Goal: Task Accomplishment & Management: Use online tool/utility

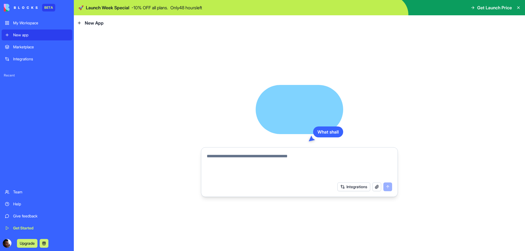
drag, startPoint x: 0, startPoint y: 0, endPoint x: 363, endPoint y: 170, distance: 401.0
click at [363, 170] on textarea at bounding box center [299, 166] width 185 height 26
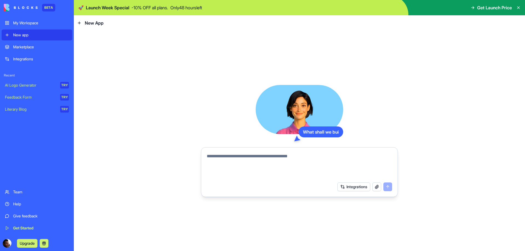
click at [321, 166] on textarea at bounding box center [299, 166] width 185 height 26
click at [306, 161] on textarea at bounding box center [299, 166] width 185 height 26
type textarea "*"
type textarea "**********"
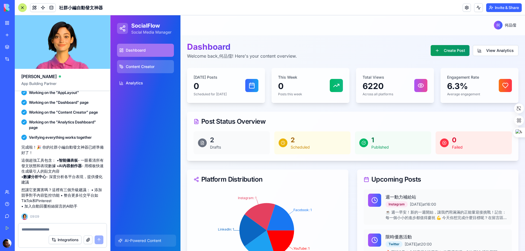
click at [147, 69] on span "Content Creator" at bounding box center [140, 66] width 29 height 5
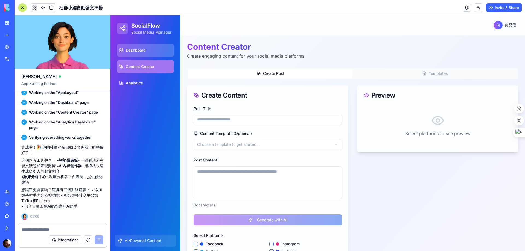
click at [138, 54] on link "Dashboard" at bounding box center [145, 50] width 57 height 13
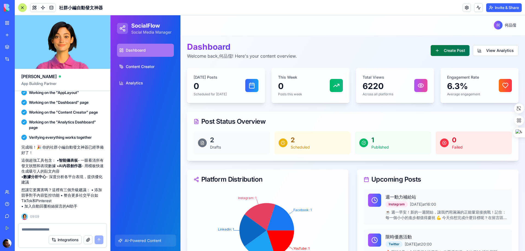
click at [436, 53] on button "Create Post" at bounding box center [450, 50] width 39 height 11
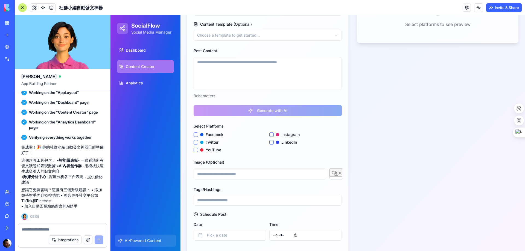
scroll to position [134, 0]
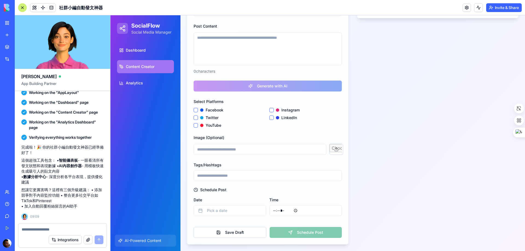
click at [209, 112] on label "Facebook" at bounding box center [211, 110] width 23 height 4
click at [198, 112] on button "Facebook" at bounding box center [196, 110] width 4 height 4
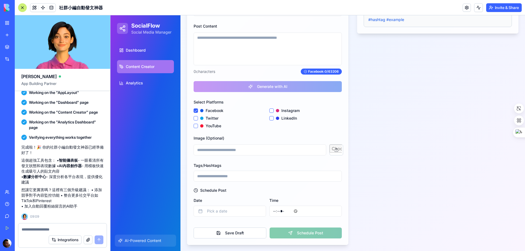
click at [202, 119] on div at bounding box center [201, 118] width 3 height 3
click at [198, 119] on button "Twitter" at bounding box center [196, 118] width 4 height 4
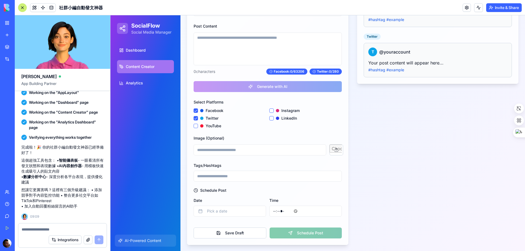
click at [205, 126] on label "YouTube" at bounding box center [210, 126] width 21 height 4
click at [198, 126] on button "YouTube" at bounding box center [196, 126] width 4 height 4
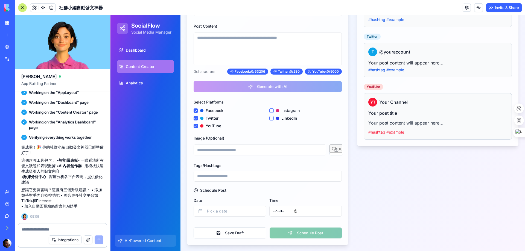
click at [286, 112] on label "Instagram" at bounding box center [288, 111] width 24 height 4
click at [274, 112] on button "Instagram" at bounding box center [271, 111] width 4 height 4
click at [286, 112] on div "Select Platforms Facebook Instagram Twitter LinkedIn YouTube" at bounding box center [268, 114] width 148 height 30
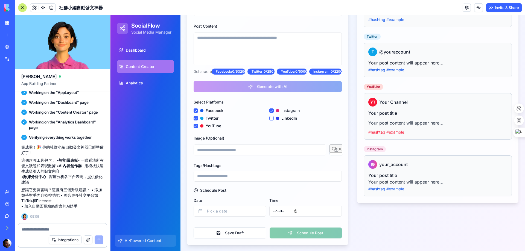
click at [282, 120] on label "LinkedIn" at bounding box center [286, 118] width 21 height 4
click at [274, 121] on button "LinkedIn" at bounding box center [271, 118] width 4 height 4
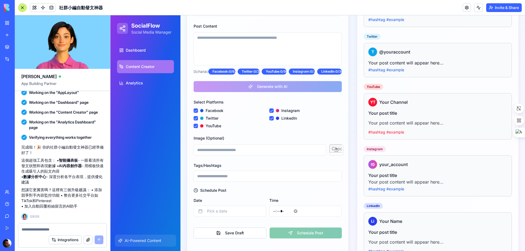
click at [390, 174] on h3 "Your post title" at bounding box center [437, 175] width 139 height 7
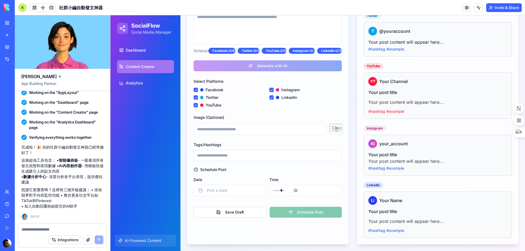
scroll to position [0, 0]
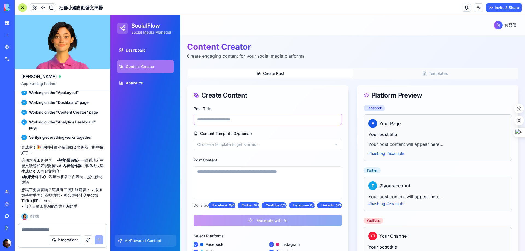
click at [213, 123] on input "Post Title" at bounding box center [268, 119] width 148 height 11
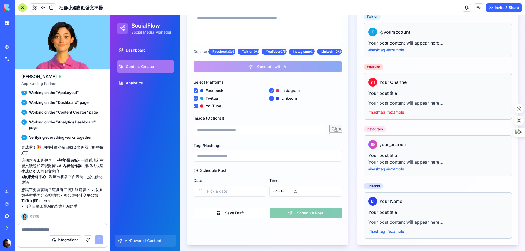
scroll to position [155, 0]
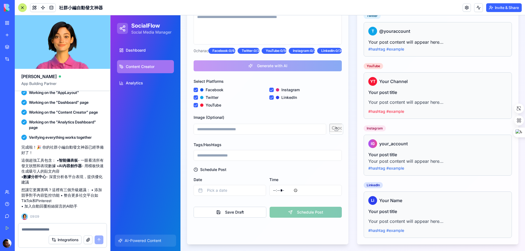
click at [307, 218] on div "Save Draft Schedule Post" at bounding box center [268, 210] width 148 height 15
click at [227, 196] on button "Pick a date" at bounding box center [230, 190] width 72 height 11
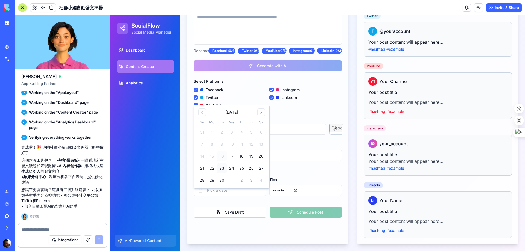
click at [218, 166] on button "23" at bounding box center [222, 168] width 10 height 10
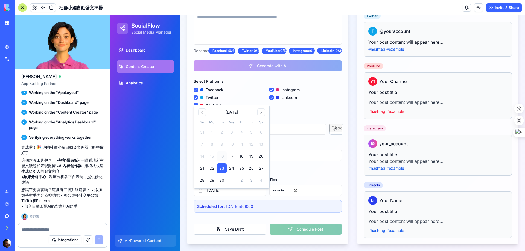
click at [305, 227] on div "Save Draft Schedule Post" at bounding box center [268, 226] width 148 height 15
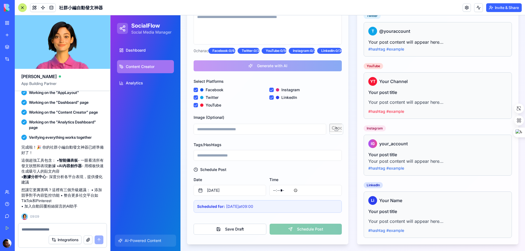
click at [223, 146] on div "Post Title Content Template (Optional) Choose a template to get started... Post…" at bounding box center [267, 96] width 161 height 291
click at [225, 135] on input at bounding box center [260, 129] width 133 height 11
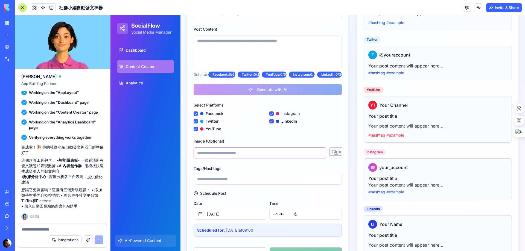
scroll to position [45, 0]
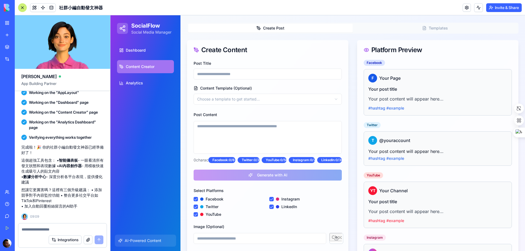
click at [219, 96] on html "SocialFlow Social Media Manager Dashboard Content Creator Analytics AI-Powered …" at bounding box center [317, 165] width 414 height 391
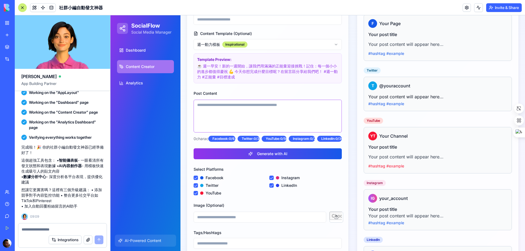
click at [216, 111] on textarea "Post Content" at bounding box center [268, 116] width 148 height 33
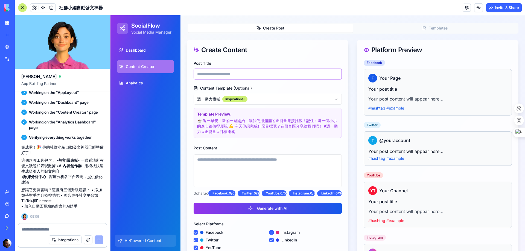
click at [219, 72] on input "Post Title" at bounding box center [268, 74] width 148 height 11
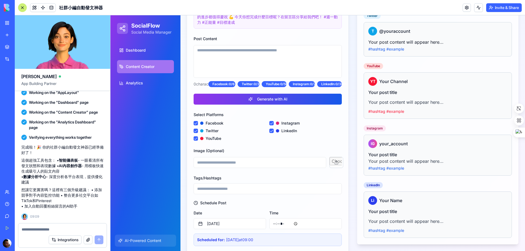
click at [395, 57] on div "Facebook F Your Page Your post title Your post content will appear here... #has…" at bounding box center [437, 98] width 161 height 294
click at [388, 75] on div "YT Your Channel Your post title Your post content will appear here... #hashtag …" at bounding box center [438, 95] width 148 height 46
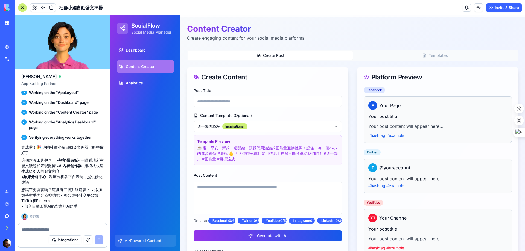
scroll to position [0, 0]
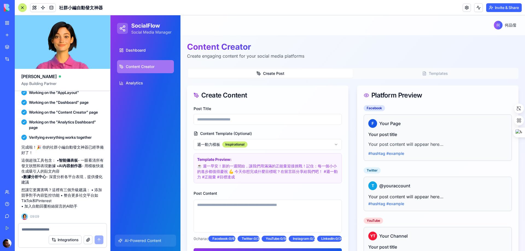
click at [7, 60] on link "Integrations" at bounding box center [13, 59] width 22 height 11
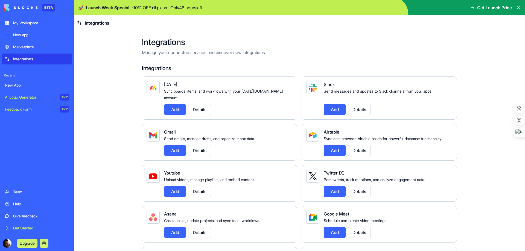
click at [19, 46] on div "Marketplace" at bounding box center [41, 46] width 56 height 5
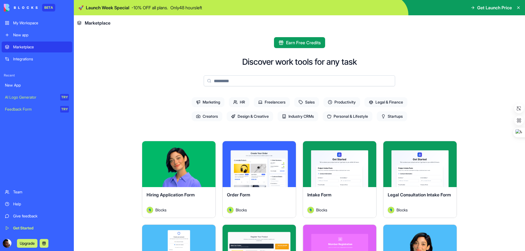
click at [13, 33] on div "New app" at bounding box center [41, 34] width 56 height 5
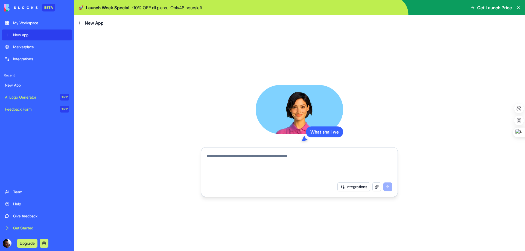
click at [20, 24] on div "My Workspace" at bounding box center [41, 22] width 56 height 5
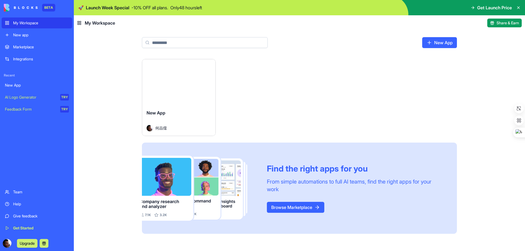
click at [160, 81] on button "Launch" at bounding box center [178, 82] width 41 height 11
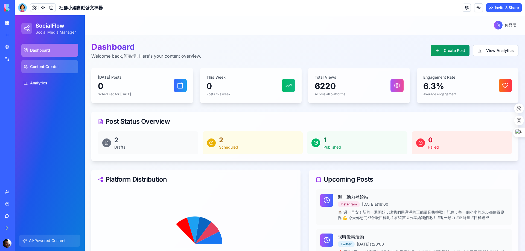
click at [40, 66] on span "Content Creator" at bounding box center [44, 66] width 29 height 5
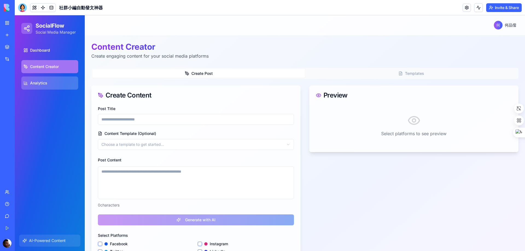
click at [25, 82] on icon at bounding box center [26, 83] width 4 height 4
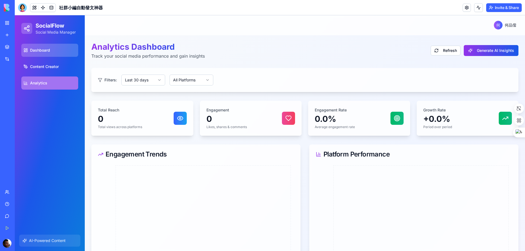
click at [36, 52] on span "Dashboard" at bounding box center [40, 50] width 20 height 5
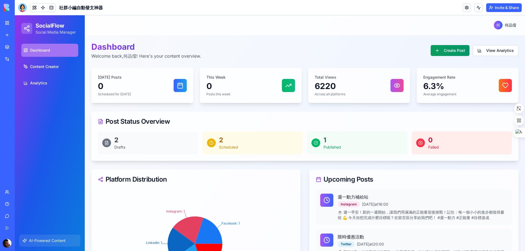
click at [42, 31] on p "Social Media Manager" at bounding box center [56, 32] width 40 height 5
click at [31, 30] on div at bounding box center [26, 28] width 11 height 11
click at [46, 28] on h2 "SocialFlow" at bounding box center [56, 26] width 40 height 8
click at [16, 51] on link "Marketplace" at bounding box center [13, 47] width 22 height 11
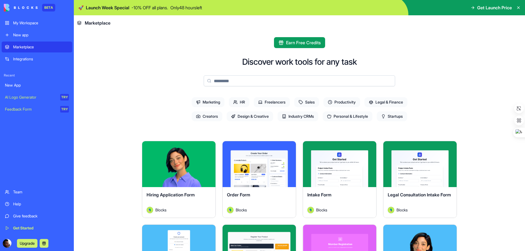
click at [171, 167] on button "Explore" at bounding box center [178, 164] width 41 height 11
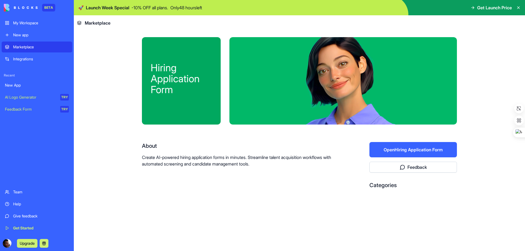
click at [400, 155] on button "Open Hiring Application Form" at bounding box center [412, 149] width 87 height 15
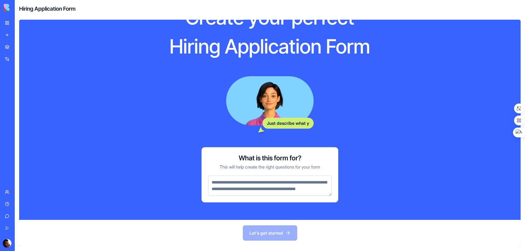
scroll to position [39, 0]
click at [24, 88] on link "New App" at bounding box center [13, 85] width 22 height 11
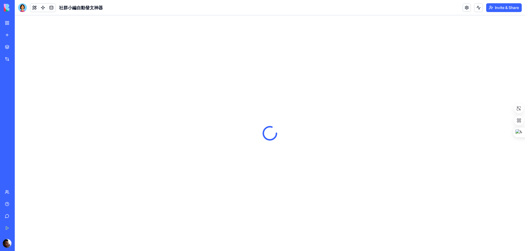
click at [8, 100] on div "AI Logo Generator" at bounding box center [6, 97] width 3 height 5
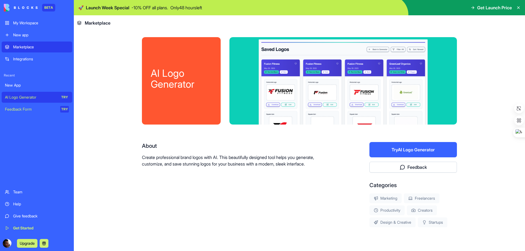
click at [399, 147] on button "Try AI Logo Generator" at bounding box center [412, 149] width 87 height 15
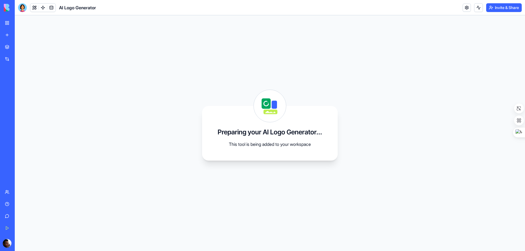
click at [4, 60] on link "Integrations" at bounding box center [13, 59] width 22 height 11
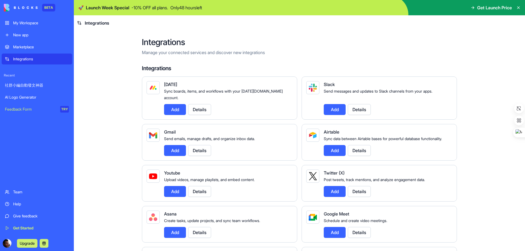
click at [15, 99] on div "AI Logo Generator" at bounding box center [37, 97] width 64 height 5
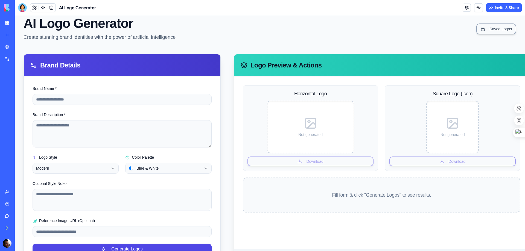
scroll to position [42, 0]
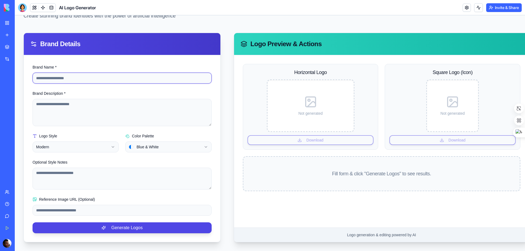
click at [67, 75] on input "Brand Name *" at bounding box center [122, 78] width 179 height 11
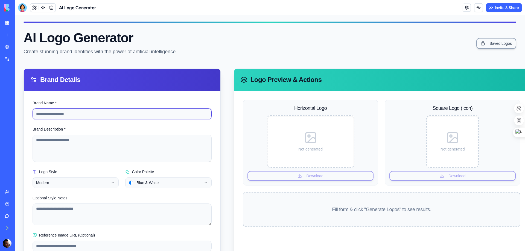
scroll to position [0, 0]
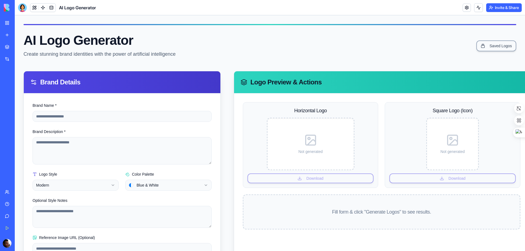
click at [24, 82] on link "社群小編自動發文神器" at bounding box center [13, 85] width 22 height 11
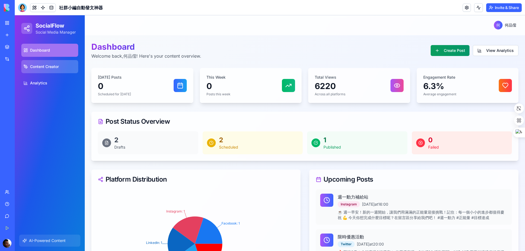
click at [41, 63] on link "Content Creator" at bounding box center [49, 66] width 57 height 13
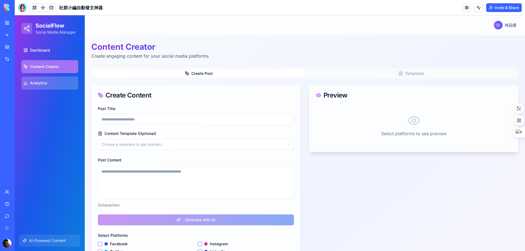
click at [39, 88] on link "Analytics" at bounding box center [49, 83] width 57 height 13
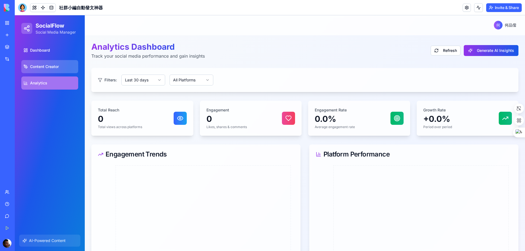
click at [43, 72] on link "Content Creator" at bounding box center [49, 66] width 57 height 13
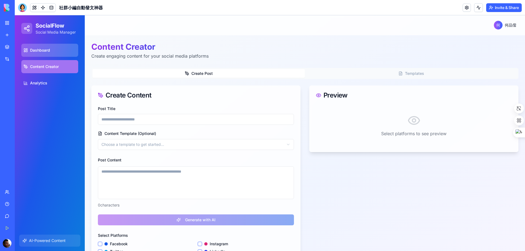
click at [45, 51] on span "Dashboard" at bounding box center [40, 50] width 20 height 5
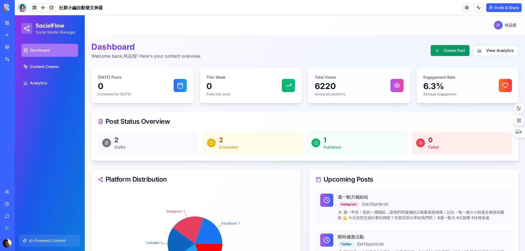
click at [12, 22] on link "My Workspace" at bounding box center [13, 22] width 22 height 11
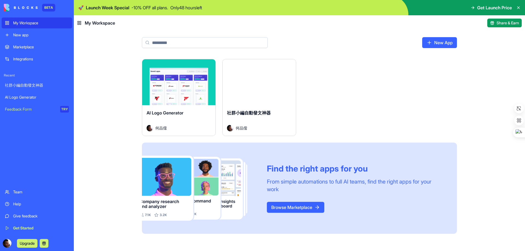
click at [20, 56] on link "Integrations" at bounding box center [37, 59] width 71 height 11
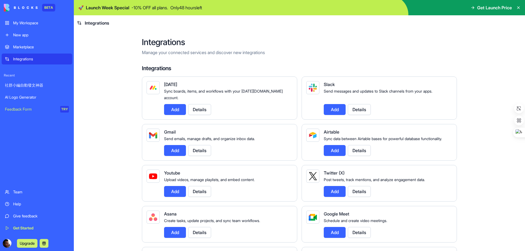
click at [30, 97] on div "AI Logo Generator" at bounding box center [37, 97] width 64 height 5
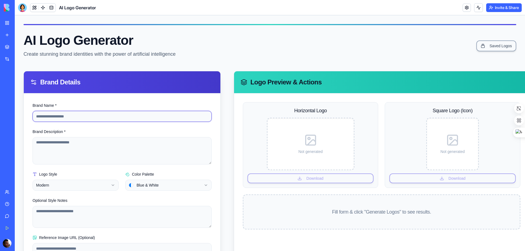
click at [89, 116] on input "Brand Name *" at bounding box center [122, 116] width 179 height 11
type input "***"
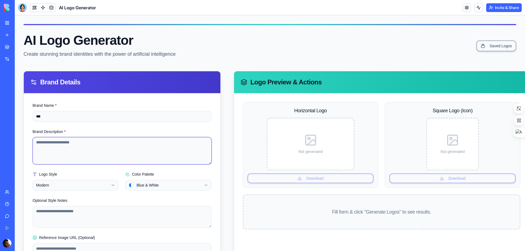
click at [46, 150] on textarea "Brand Description *" at bounding box center [122, 150] width 179 height 27
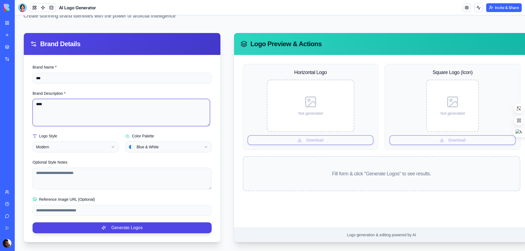
scroll to position [42, 0]
type textarea "****"
click at [76, 168] on textarea "Optional Style Notes" at bounding box center [122, 179] width 179 height 22
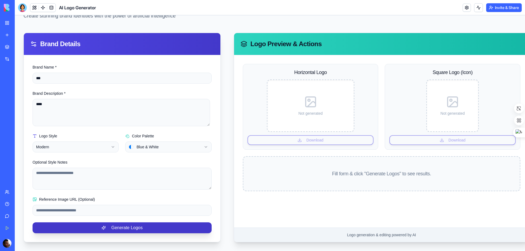
click at [116, 224] on button "Generate Logos" at bounding box center [122, 228] width 179 height 11
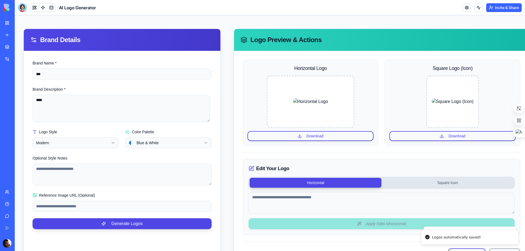
scroll to position [87, 0]
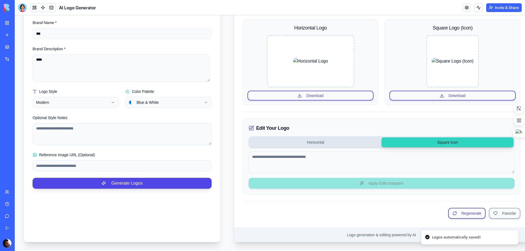
click at [426, 137] on button "Square Icon" at bounding box center [447, 142] width 132 height 10
click at [319, 132] on div "Edit Your Logo Horizontal Square Icon Apply Edits to square" at bounding box center [381, 157] width 277 height 76
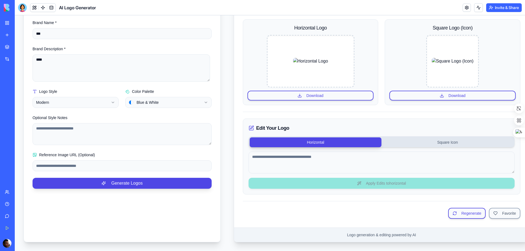
click at [310, 137] on button "Horizontal" at bounding box center [316, 142] width 132 height 10
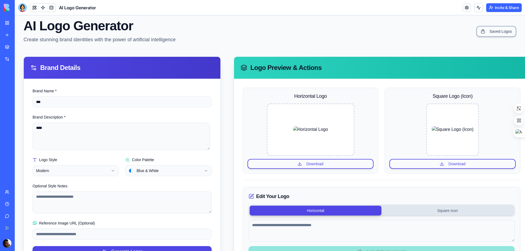
scroll to position [27, 0]
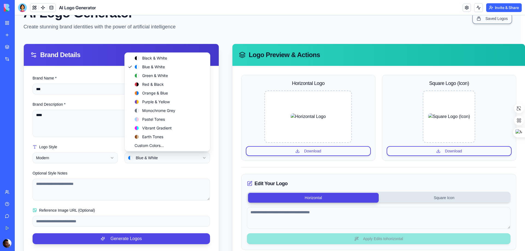
click at [157, 161] on html "**********" at bounding box center [270, 147] width 510 height 319
select select "******"
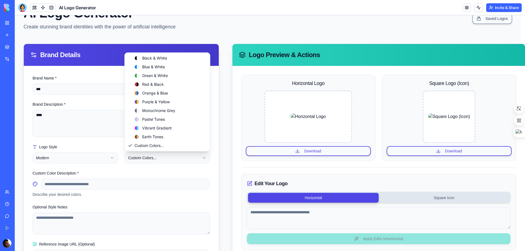
click at [148, 158] on html "**********" at bounding box center [270, 147] width 510 height 319
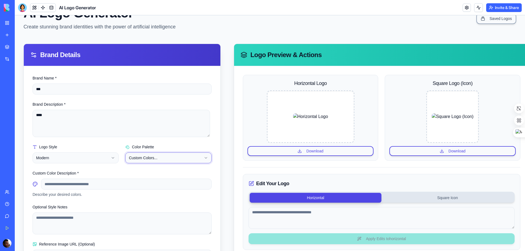
click at [111, 177] on html "**********" at bounding box center [270, 147] width 510 height 319
click at [103, 188] on input at bounding box center [126, 184] width 171 height 11
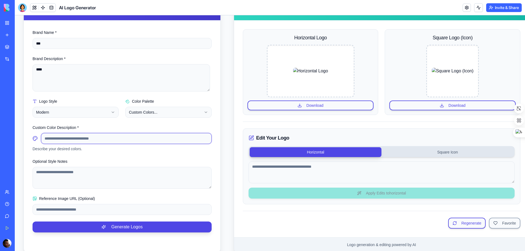
scroll to position [60, 0]
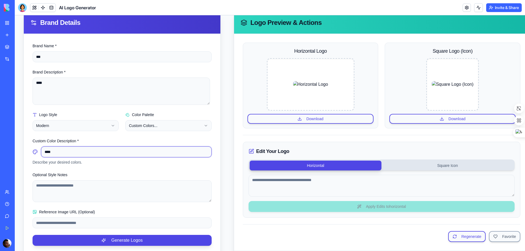
type input "****"
click at [67, 127] on html "**********" at bounding box center [270, 115] width 510 height 319
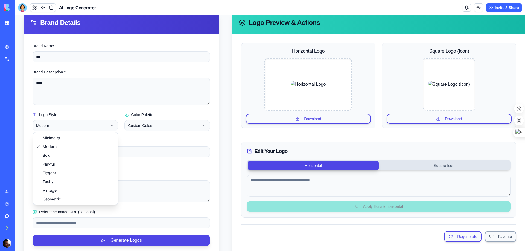
select select "****"
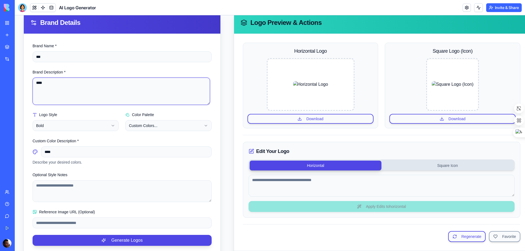
click at [54, 78] on textarea "****" at bounding box center [121, 91] width 177 height 27
drag, startPoint x: 52, startPoint y: 60, endPoint x: 28, endPoint y: 57, distance: 25.1
click at [40, 57] on input "***" at bounding box center [122, 56] width 179 height 11
drag, startPoint x: 28, startPoint y: 57, endPoint x: 25, endPoint y: 57, distance: 3.0
click at [25, 57] on div "**********" at bounding box center [122, 144] width 197 height 221
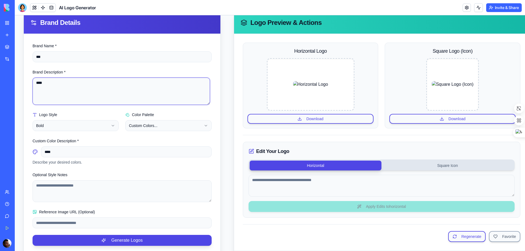
drag, startPoint x: 54, startPoint y: 82, endPoint x: 2, endPoint y: 77, distance: 52.4
click at [15, 77] on html "**********" at bounding box center [270, 115] width 510 height 319
click at [59, 53] on input "***" at bounding box center [122, 56] width 179 height 11
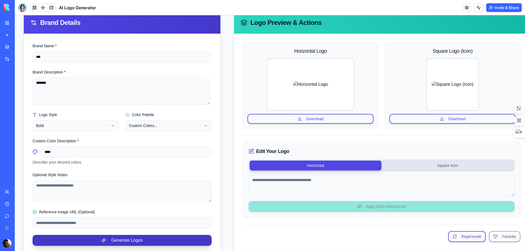
click at [87, 237] on button "Generate Logos" at bounding box center [122, 240] width 179 height 11
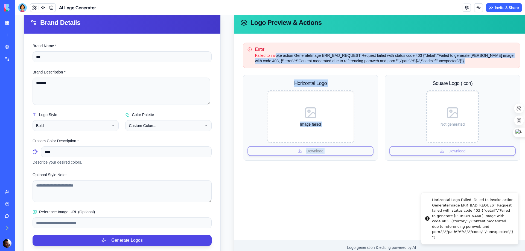
drag, startPoint x: 274, startPoint y: 56, endPoint x: 414, endPoint y: 69, distance: 139.7
click at [414, 69] on div "Error Failed to invoke action GenerateImage ERR_BAD_REQUEST Request failed with…" at bounding box center [381, 137] width 295 height 206
click at [393, 62] on div "Failed to invoke action GenerateImage ERR_BAD_REQUEST Request failed with statu…" at bounding box center [381, 58] width 268 height 11
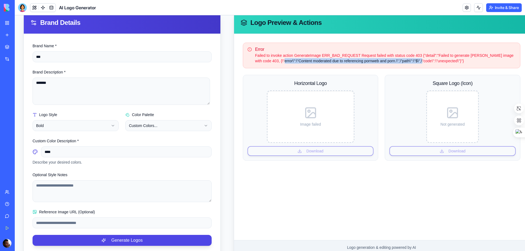
drag, startPoint x: 295, startPoint y: 63, endPoint x: 443, endPoint y: 63, distance: 147.1
click at [429, 62] on div "Failed to invoke action GenerateImage ERR_BAD_REQUEST Request failed with statu…" at bounding box center [381, 58] width 268 height 11
drag, startPoint x: 443, startPoint y: 63, endPoint x: 460, endPoint y: 66, distance: 17.8
click at [460, 66] on div "Error Failed to invoke action GenerateImage ERR_BAD_REQUEST Request failed with…" at bounding box center [381, 56] width 277 height 26
click at [439, 64] on div "Error Failed to invoke action GenerateImage ERR_BAD_REQUEST Request failed with…" at bounding box center [381, 56] width 277 height 26
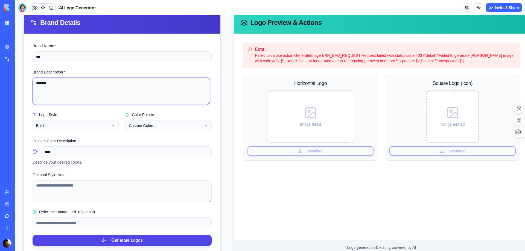
drag, startPoint x: 44, startPoint y: 83, endPoint x: 9, endPoint y: 83, distance: 35.0
click at [15, 83] on html "**********" at bounding box center [270, 110] width 510 height 308
click at [113, 99] on textarea "*******" at bounding box center [121, 91] width 177 height 27
click at [44, 84] on textarea "*******" at bounding box center [121, 91] width 177 height 27
type textarea "********"
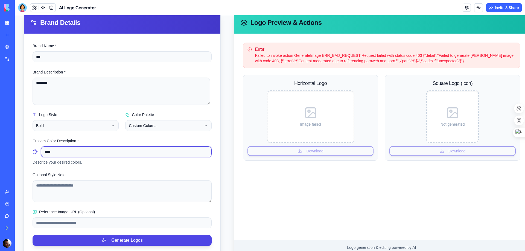
drag, startPoint x: 59, startPoint y: 149, endPoint x: -1, endPoint y: 151, distance: 60.7
click at [15, 151] on html "**********" at bounding box center [270, 110] width 510 height 308
drag, startPoint x: 43, startPoint y: 83, endPoint x: 17, endPoint y: 84, distance: 26.0
click at [17, 84] on div "**********" at bounding box center [270, 110] width 510 height 308
drag, startPoint x: 44, startPoint y: 83, endPoint x: 30, endPoint y: 107, distance: 27.8
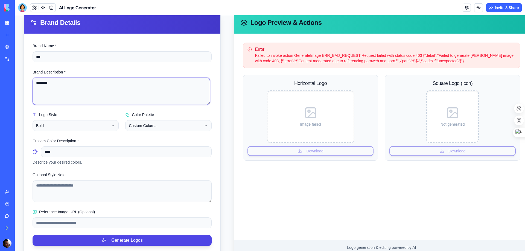
click at [15, 85] on html "**********" at bounding box center [270, 110] width 510 height 308
drag, startPoint x: 55, startPoint y: 151, endPoint x: -15, endPoint y: 154, distance: 69.5
click at [15, 154] on html "**********" at bounding box center [270, 110] width 510 height 308
paste input
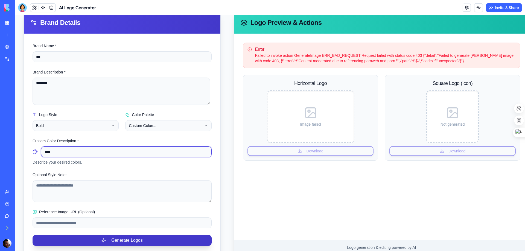
type input "****"
click at [99, 236] on button "Generate Logos" at bounding box center [122, 240] width 179 height 11
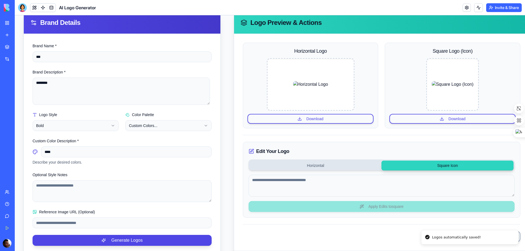
click at [431, 164] on button "Square Icon" at bounding box center [447, 166] width 132 height 10
click at [349, 163] on button "Horizontal" at bounding box center [316, 166] width 132 height 10
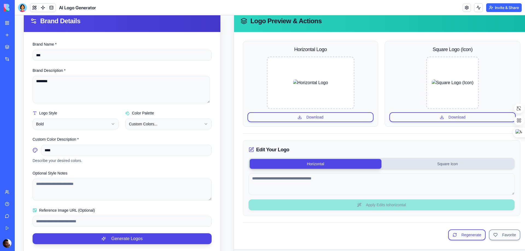
scroll to position [0, 0]
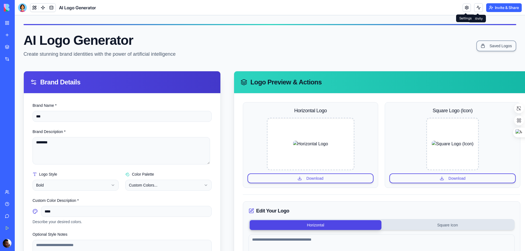
click at [464, 10] on link at bounding box center [466, 8] width 8 height 8
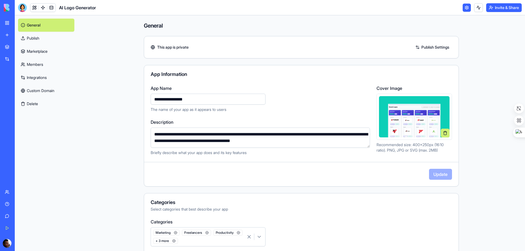
click at [37, 38] on link "Publish" at bounding box center [46, 38] width 56 height 13
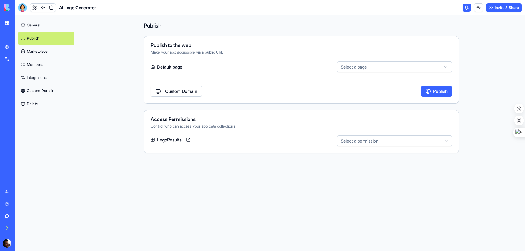
click at [40, 53] on link "Marketplace" at bounding box center [46, 51] width 56 height 13
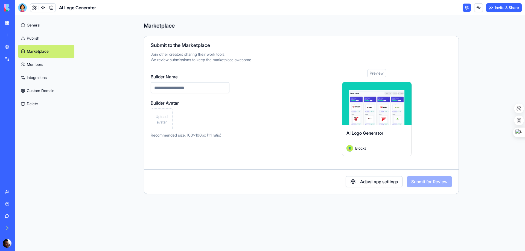
click at [31, 65] on link "Members" at bounding box center [46, 64] width 56 height 13
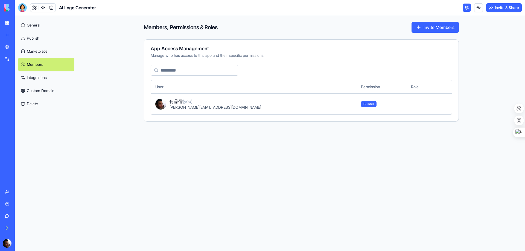
click at [28, 81] on link "Integrations" at bounding box center [46, 77] width 56 height 13
click at [32, 99] on button "Delete" at bounding box center [46, 103] width 56 height 13
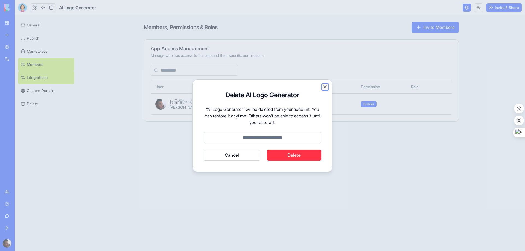
click at [322, 88] on button "Close" at bounding box center [324, 86] width 5 height 5
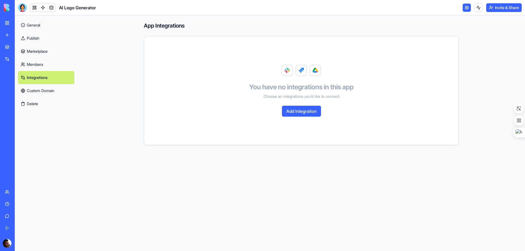
click at [52, 92] on link "Custom Domain" at bounding box center [46, 90] width 56 height 13
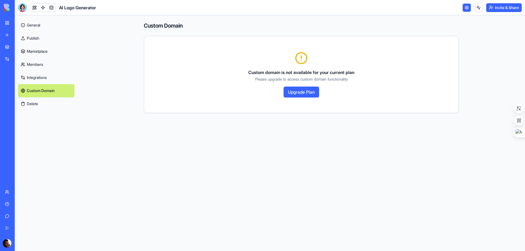
click at [35, 49] on link "Marketplace" at bounding box center [46, 51] width 56 height 13
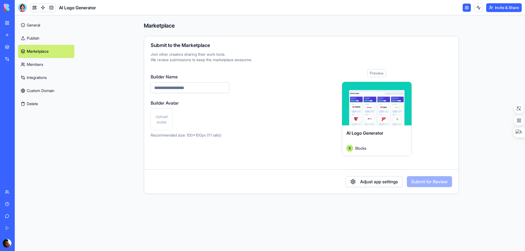
click at [172, 88] on input "Builder Name" at bounding box center [190, 87] width 79 height 11
click at [110, 95] on main "Marketplace Submit to the Marketplace Join other creators sharing their work to…" at bounding box center [301, 133] width 447 height 236
drag, startPoint x: 152, startPoint y: 101, endPoint x: 196, endPoint y: 104, distance: 44.4
click at [196, 104] on label "Builder Avatar" at bounding box center [190, 103] width 79 height 7
drag, startPoint x: 172, startPoint y: 103, endPoint x: 166, endPoint y: 106, distance: 5.9
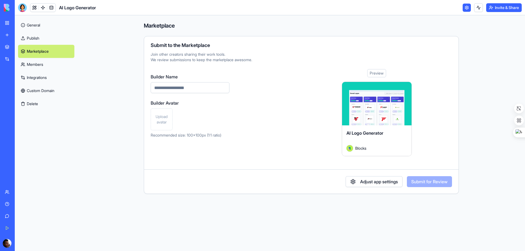
click at [168, 105] on label "Builder Avatar" at bounding box center [190, 103] width 79 height 7
click at [170, 92] on input "Builder Name" at bounding box center [190, 87] width 79 height 11
click at [181, 100] on label "Builder Avatar" at bounding box center [190, 103] width 79 height 7
drag, startPoint x: 151, startPoint y: 103, endPoint x: 178, endPoint y: 100, distance: 27.2
click at [178, 100] on label "Builder Avatar" at bounding box center [190, 103] width 79 height 7
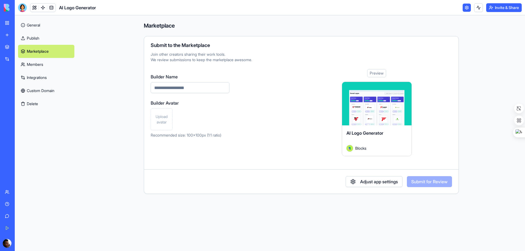
click at [37, 33] on link "Publish" at bounding box center [46, 38] width 56 height 13
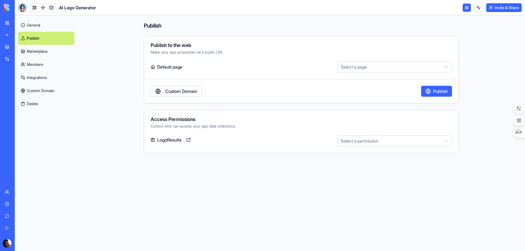
click at [447, 94] on button "Publish" at bounding box center [436, 91] width 31 height 11
click at [181, 68] on label "Default page" at bounding box center [243, 67] width 184 height 11
click at [370, 66] on html "**********" at bounding box center [262, 125] width 525 height 251
select select "**********"
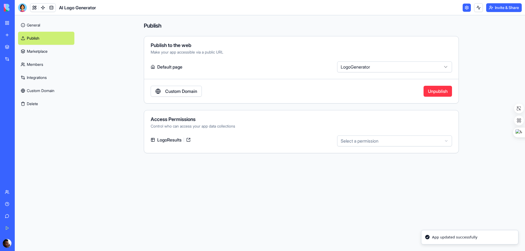
click at [168, 66] on label "Default page" at bounding box center [243, 67] width 184 height 11
click at [180, 40] on div "**********" at bounding box center [301, 70] width 315 height 68
click at [179, 71] on label "Default page" at bounding box center [243, 67] width 184 height 11
click at [175, 68] on label "Default page" at bounding box center [243, 67] width 184 height 11
click at [398, 144] on html "**********" at bounding box center [262, 125] width 525 height 251
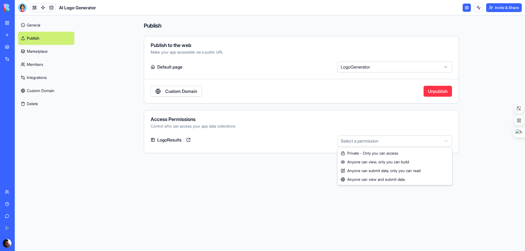
click at [259, 138] on html "**********" at bounding box center [262, 125] width 525 height 251
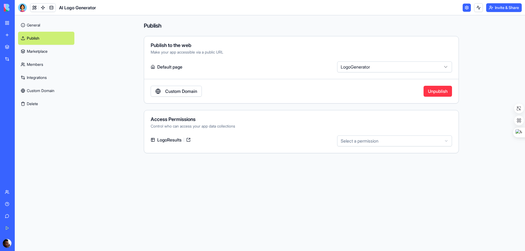
click at [192, 140] on link at bounding box center [188, 140] width 9 height 9
click at [167, 138] on span "LogoResults" at bounding box center [169, 140] width 29 height 7
click at [165, 139] on span "LogoResults" at bounding box center [169, 140] width 29 height 7
click at [184, 140] on span "LogoResults" at bounding box center [169, 140] width 29 height 7
click at [188, 140] on link at bounding box center [188, 140] width 9 height 9
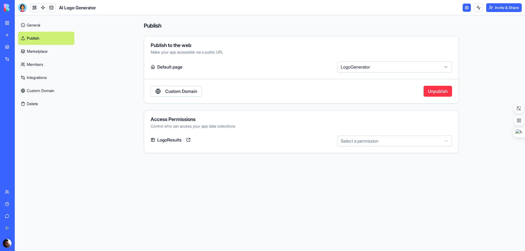
click at [48, 69] on link "Members" at bounding box center [46, 64] width 56 height 13
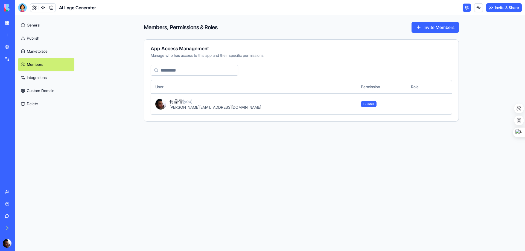
click at [49, 54] on link "Marketplace" at bounding box center [46, 51] width 56 height 13
click at [43, 51] on link "Marketplace" at bounding box center [46, 51] width 56 height 13
click at [8, 47] on link "Marketplace" at bounding box center [13, 47] width 22 height 11
click at [20, 22] on div "My Workspace" at bounding box center [16, 22] width 7 height 5
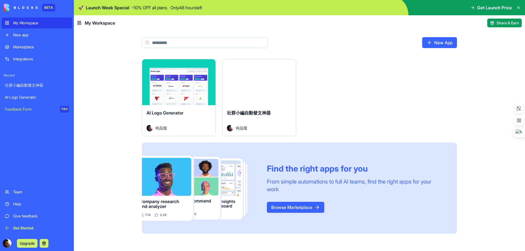
click at [168, 113] on span "AI Logo Generator" at bounding box center [165, 112] width 37 height 5
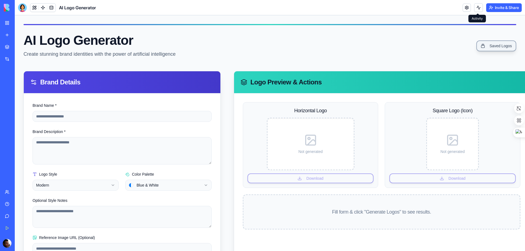
click at [476, 42] on link "Saved Logos" at bounding box center [496, 45] width 40 height 11
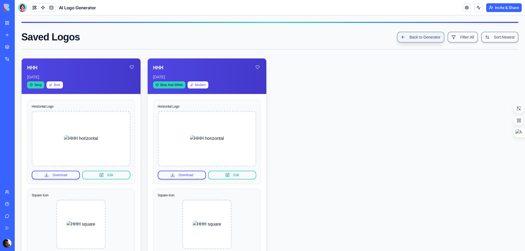
click at [397, 37] on link "Back to Generator" at bounding box center [421, 37] width 48 height 11
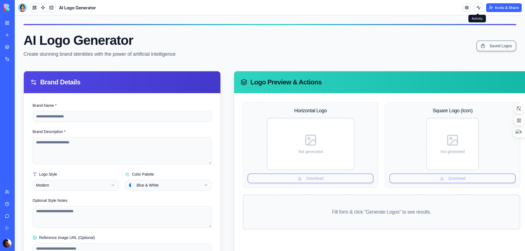
click at [476, 9] on button at bounding box center [478, 7] width 9 height 9
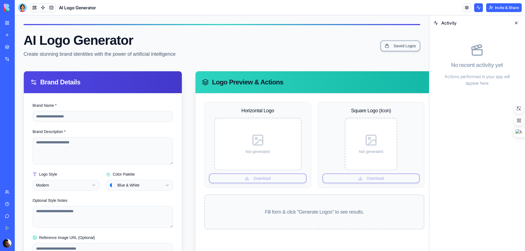
click at [20, 227] on div "Get Started" at bounding box center [16, 228] width 7 height 5
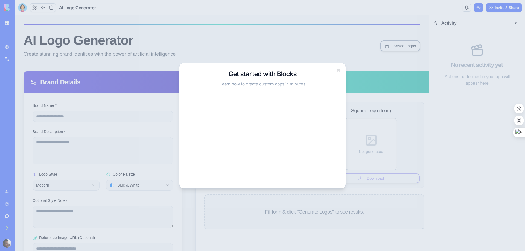
click at [339, 73] on div "Get started with Blocks Learn how to create custom apps in minutes Close" at bounding box center [262, 126] width 167 height 126
click at [337, 75] on h3 "Get started with Blocks" at bounding box center [262, 73] width 153 height 9
click at [338, 71] on button "Close" at bounding box center [338, 69] width 5 height 5
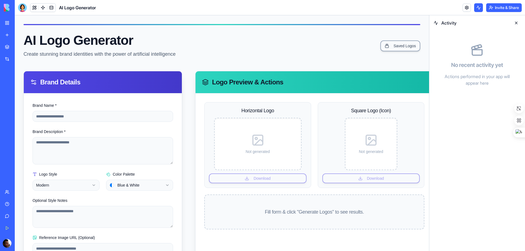
click at [9, 23] on link "My Workspace" at bounding box center [13, 22] width 22 height 11
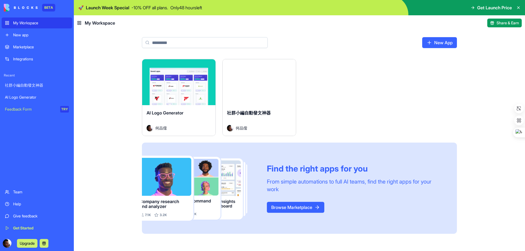
click at [182, 85] on button "Launch" at bounding box center [178, 82] width 41 height 11
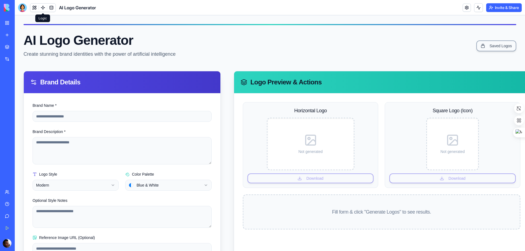
click at [42, 8] on link at bounding box center [43, 8] width 8 height 8
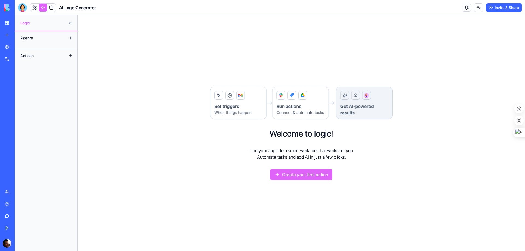
click at [24, 40] on div "Agents" at bounding box center [39, 38] width 44 height 9
click at [30, 39] on div "Agents" at bounding box center [39, 38] width 44 height 9
click at [71, 38] on button at bounding box center [70, 38] width 9 height 9
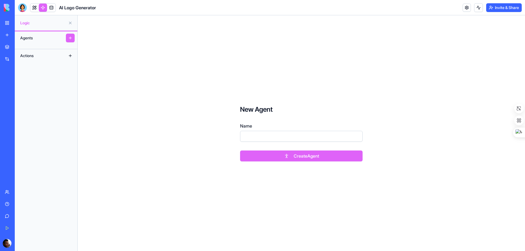
click at [68, 56] on button at bounding box center [70, 55] width 9 height 9
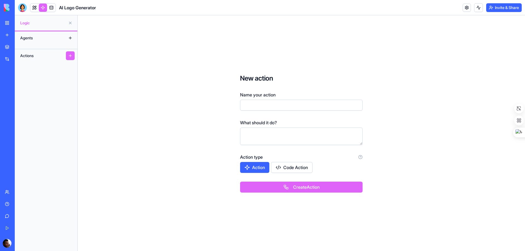
click at [40, 56] on div "Actions" at bounding box center [39, 55] width 44 height 9
click at [38, 41] on div "Agents" at bounding box center [39, 38] width 44 height 9
click at [36, 32] on div "Agents" at bounding box center [46, 37] width 63 height 13
click at [37, 10] on link at bounding box center [34, 8] width 8 height 8
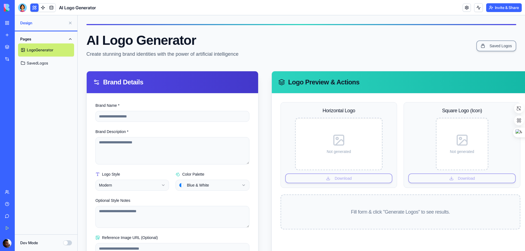
click at [31, 47] on link "LogoGenerator" at bounding box center [46, 49] width 56 height 13
click at [54, 9] on link at bounding box center [51, 8] width 8 height 8
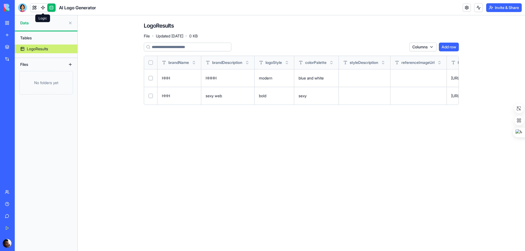
click at [44, 5] on link at bounding box center [43, 8] width 8 height 8
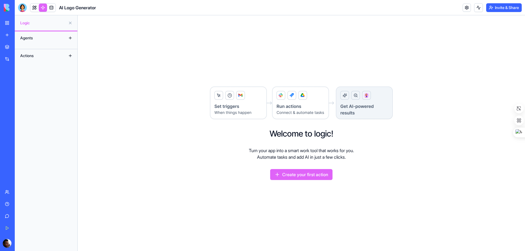
click at [238, 103] on img at bounding box center [301, 103] width 184 height 34
drag, startPoint x: 262, startPoint y: 102, endPoint x: 302, endPoint y: 104, distance: 40.3
click at [263, 102] on img at bounding box center [301, 103] width 184 height 34
click at [349, 108] on img at bounding box center [301, 103] width 184 height 34
click at [293, 133] on h2 "Welcome to logic!" at bounding box center [302, 134] width 64 height 10
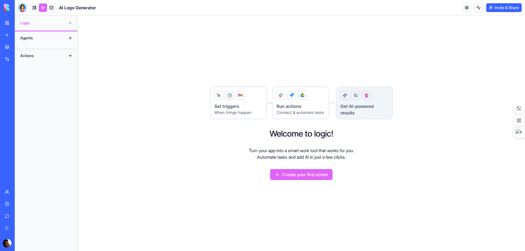
click at [363, 104] on img at bounding box center [301, 103] width 184 height 34
click at [19, 86] on div "社群小編自動發文神器" at bounding box center [12, 85] width 15 height 5
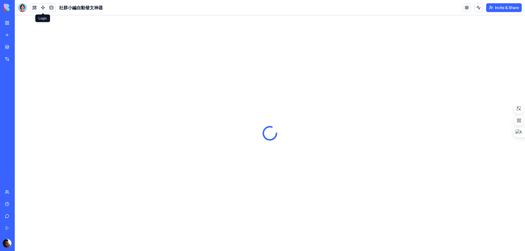
click at [43, 10] on link at bounding box center [43, 8] width 8 height 8
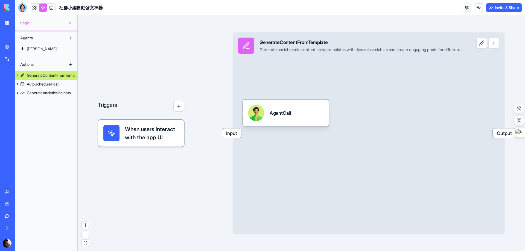
click at [16, 75] on button at bounding box center [17, 75] width 5 height 9
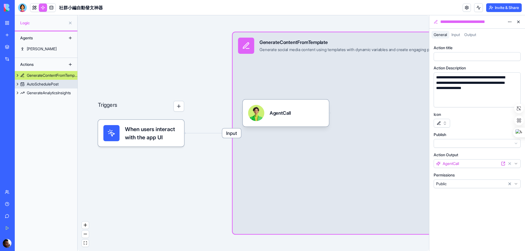
click at [17, 85] on button at bounding box center [17, 84] width 5 height 9
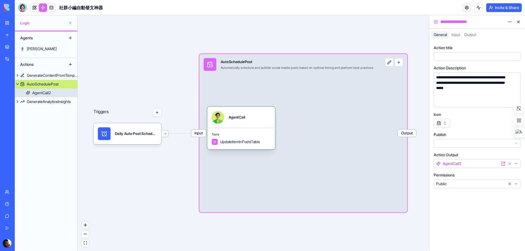
click at [31, 92] on link "AgentCall2" at bounding box center [46, 93] width 63 height 9
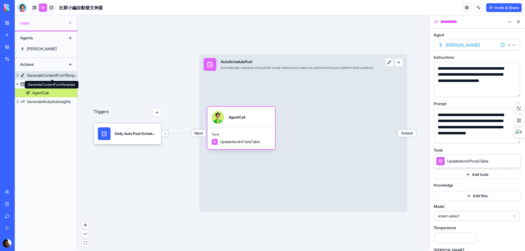
click at [36, 77] on div "GenerateContentFromTemplate" at bounding box center [52, 75] width 51 height 5
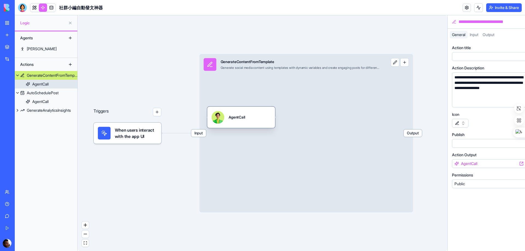
click at [37, 84] on div "AgentCall" at bounding box center [40, 83] width 16 height 5
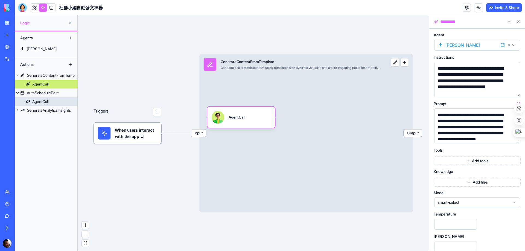
click at [40, 106] on link "GenerateAnalyticsInsights" at bounding box center [46, 110] width 63 height 9
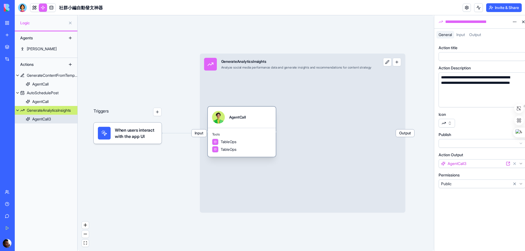
click at [29, 117] on link "AgentCall3" at bounding box center [46, 119] width 63 height 9
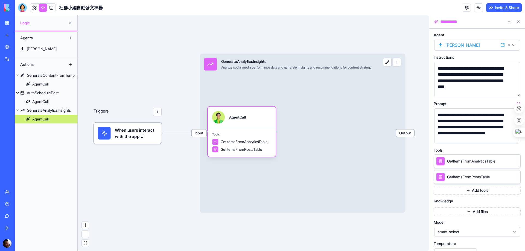
click at [9, 60] on link "Integrations" at bounding box center [13, 59] width 22 height 11
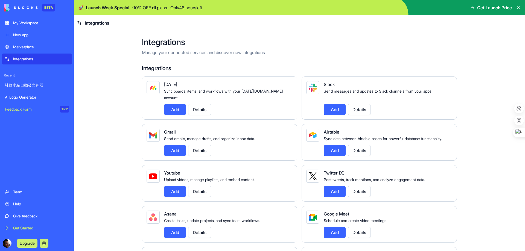
click at [22, 49] on div "Marketplace" at bounding box center [41, 46] width 56 height 5
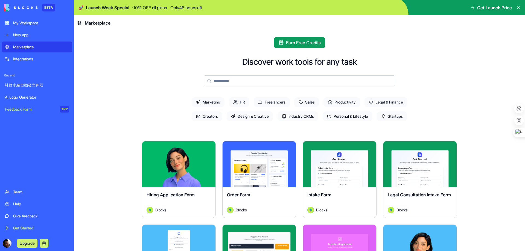
click at [12, 99] on div "AI Logo Generator" at bounding box center [37, 97] width 64 height 5
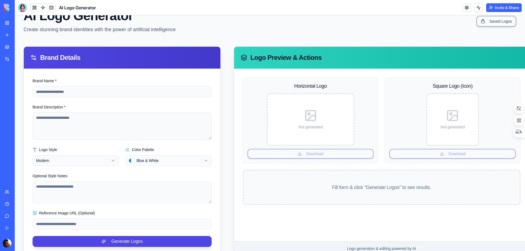
scroll to position [42, 0]
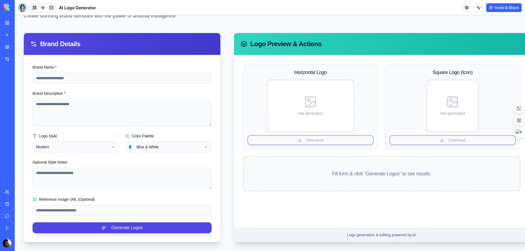
click at [14, 230] on div "Get Started" at bounding box center [16, 228] width 7 height 5
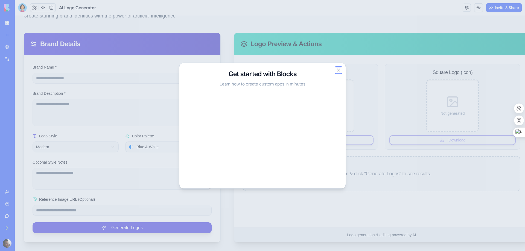
click at [337, 71] on button "Close" at bounding box center [338, 69] width 5 height 5
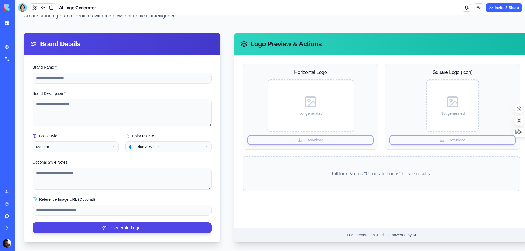
click at [28, 242] on button at bounding box center [23, 243] width 9 height 9
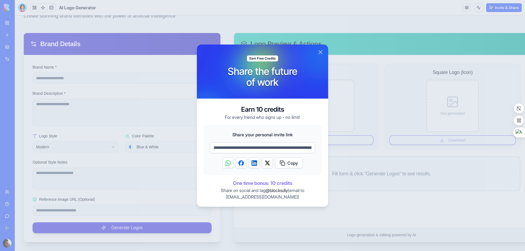
click at [321, 52] on button "Close" at bounding box center [320, 52] width 7 height 7
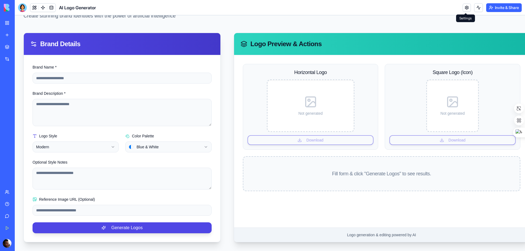
click at [465, 8] on link at bounding box center [466, 8] width 8 height 8
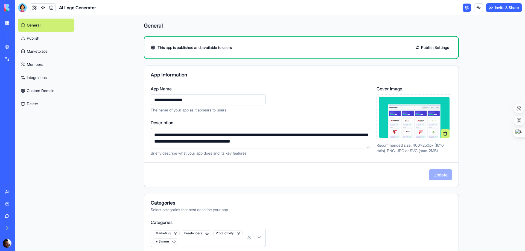
click at [34, 36] on link "Publish" at bounding box center [46, 38] width 56 height 13
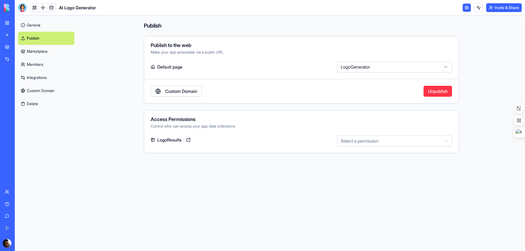
click at [371, 60] on div "**********" at bounding box center [301, 70] width 315 height 68
click at [365, 68] on html "**********" at bounding box center [262, 125] width 525 height 251
drag, startPoint x: 349, startPoint y: 84, endPoint x: 348, endPoint y: 86, distance: 2.8
click at [358, 66] on html "**********" at bounding box center [262, 125] width 525 height 251
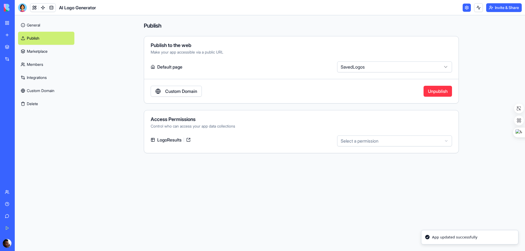
click at [387, 57] on div "**********" at bounding box center [301, 70] width 315 height 68
click at [384, 68] on html "**********" at bounding box center [262, 125] width 525 height 251
click at [439, 64] on html "**********" at bounding box center [262, 125] width 525 height 251
select select "**********"
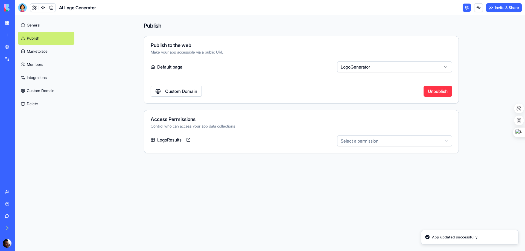
click at [262, 52] on div "Make your app accessible via a public URL" at bounding box center [301, 51] width 301 height 5
click at [181, 93] on link "Custom Domain" at bounding box center [176, 91] width 51 height 11
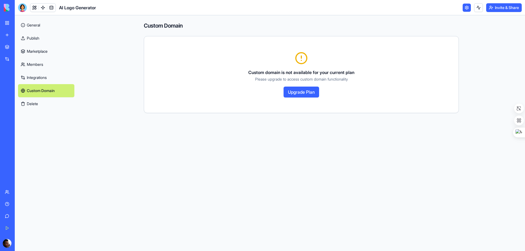
click at [293, 91] on button "Upgrade Plan" at bounding box center [301, 92] width 36 height 11
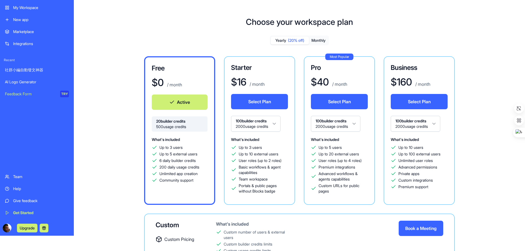
click at [25, 80] on div "AI Logo Generator" at bounding box center [37, 81] width 64 height 5
click at [25, 80] on div "社群小編自動發文神器 AI Logo Generator Feedback Form TRY" at bounding box center [37, 82] width 71 height 35
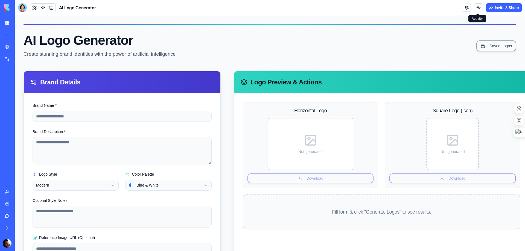
click at [503, 10] on button "Invite & Share" at bounding box center [504, 7] width 36 height 9
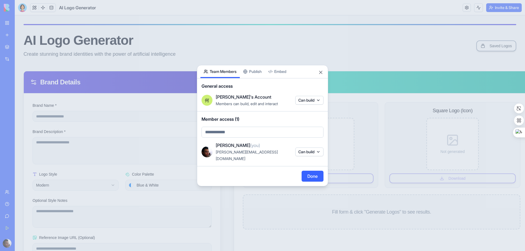
click at [260, 70] on button "Publish" at bounding box center [252, 71] width 25 height 13
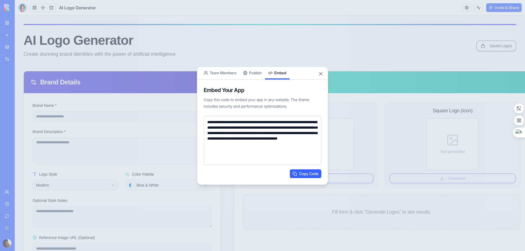
click at [275, 53] on body "**********" at bounding box center [262, 125] width 525 height 251
click at [228, 76] on button "Team Members" at bounding box center [219, 73] width 39 height 13
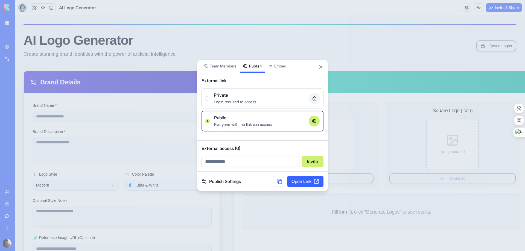
click at [254, 74] on div "Share App Team Members Publish Embed External link Private Login required to ac…" at bounding box center [262, 126] width 131 height 132
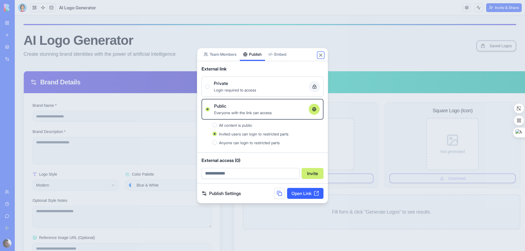
click at [319, 55] on button "Close" at bounding box center [320, 54] width 5 height 5
